Goal: Task Accomplishment & Management: Manage account settings

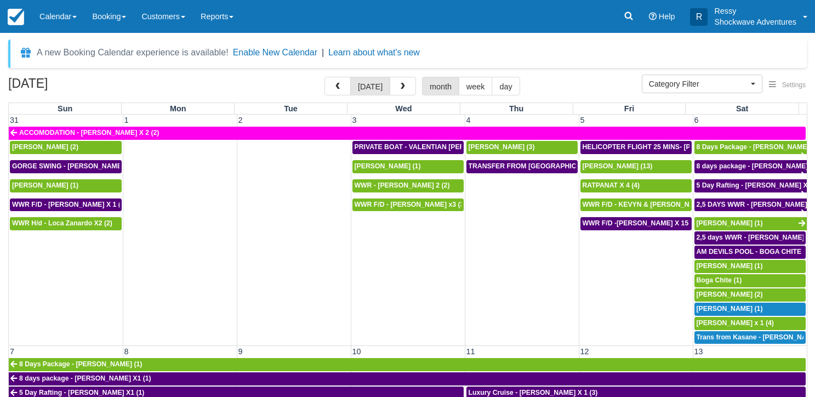
select select
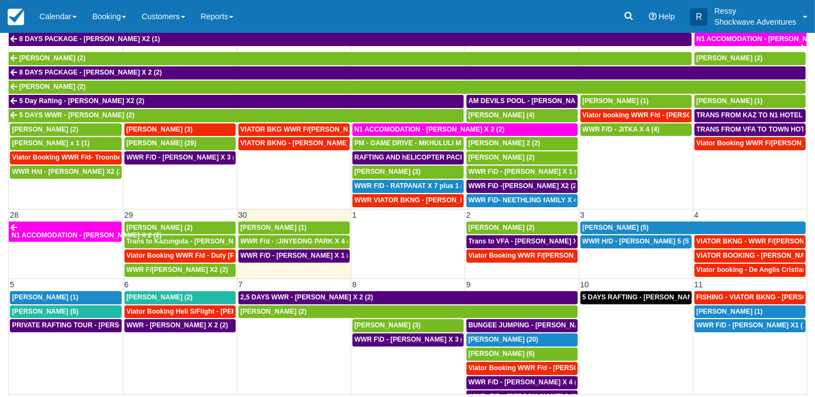
scroll to position [537, 0]
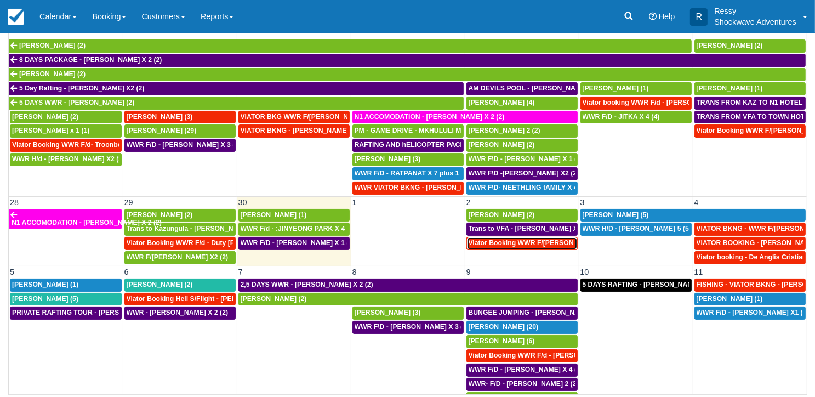
click at [554, 239] on span "Viator Booking WWR F/[PERSON_NAME] X 2 (2)" at bounding box center [545, 243] width 153 height 8
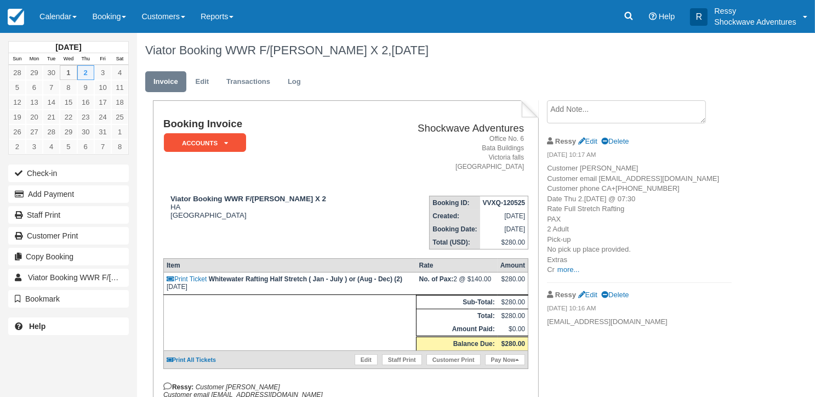
click at [616, 119] on textarea at bounding box center [626, 111] width 159 height 23
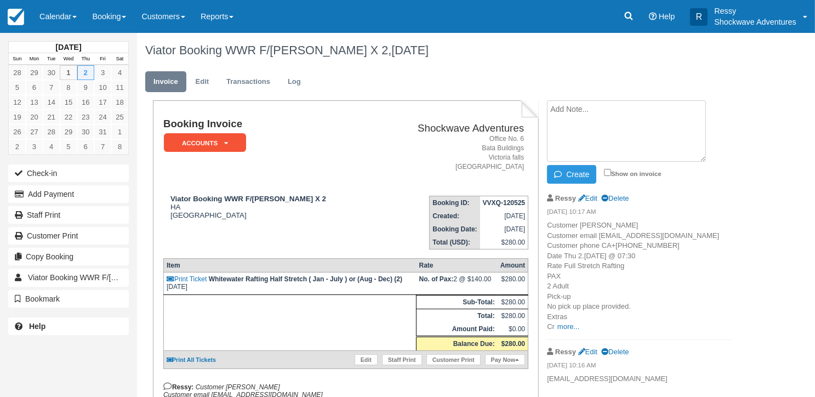
paste textarea "Inkindaba will be at 0725 hours and you will be back to yo"
type textarea "Pick up will be at 0725 hours from Inkindaba"
click at [559, 171] on icon "button" at bounding box center [560, 175] width 12 height 8
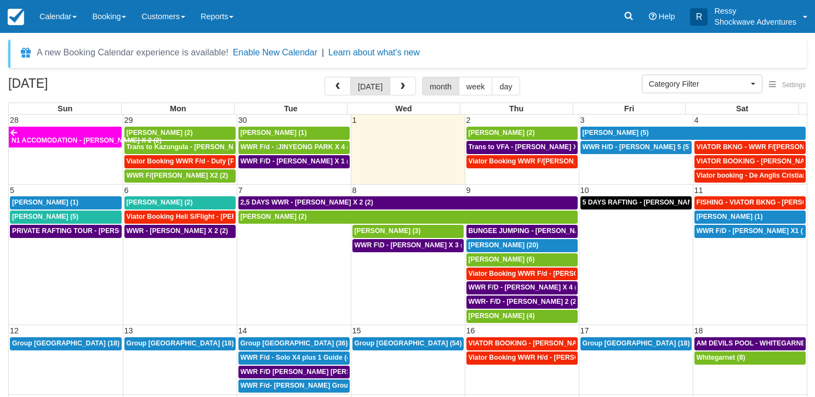
select select
